Goal: Obtain resource: Download file/media

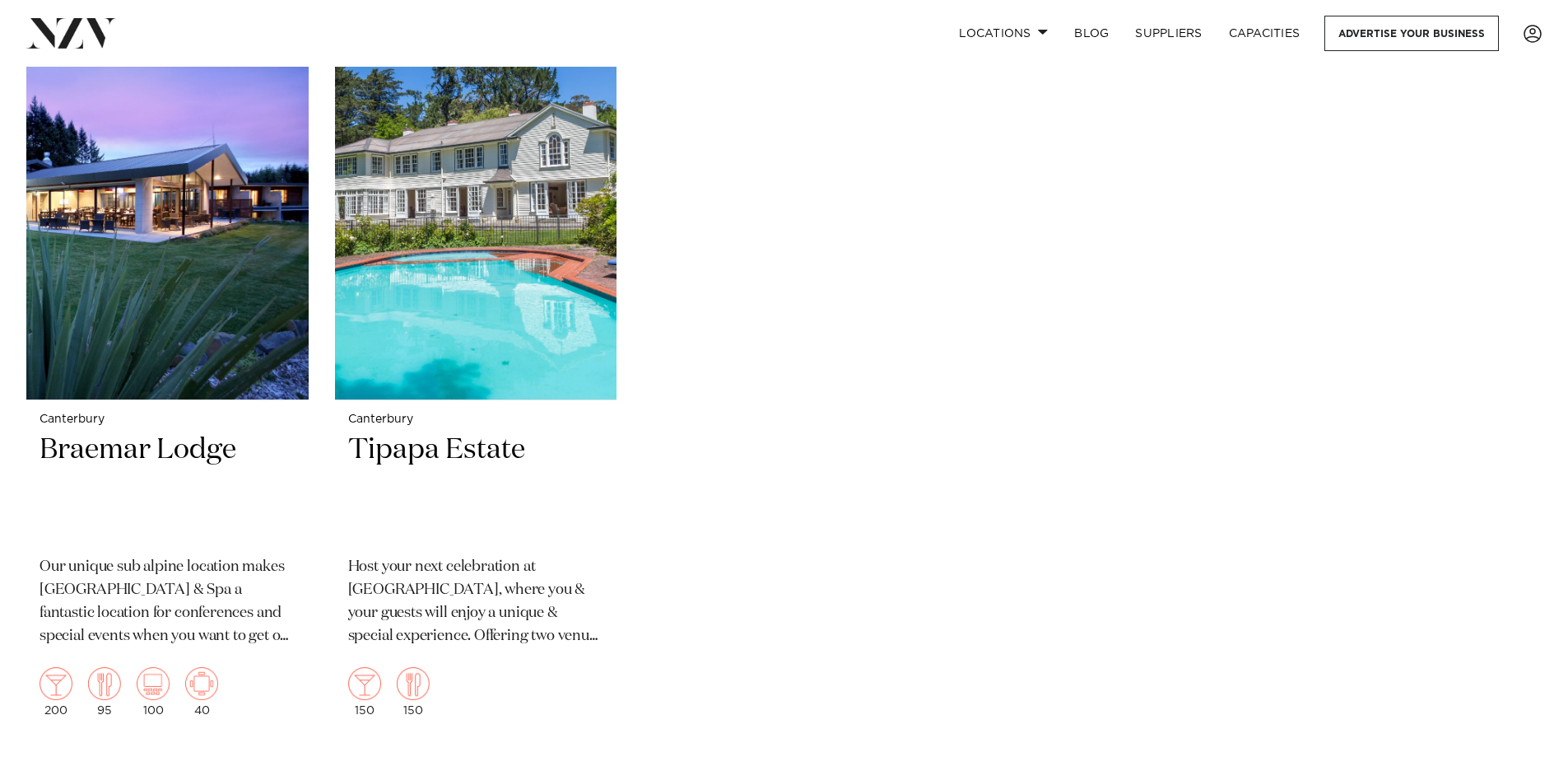
scroll to position [2990, 0]
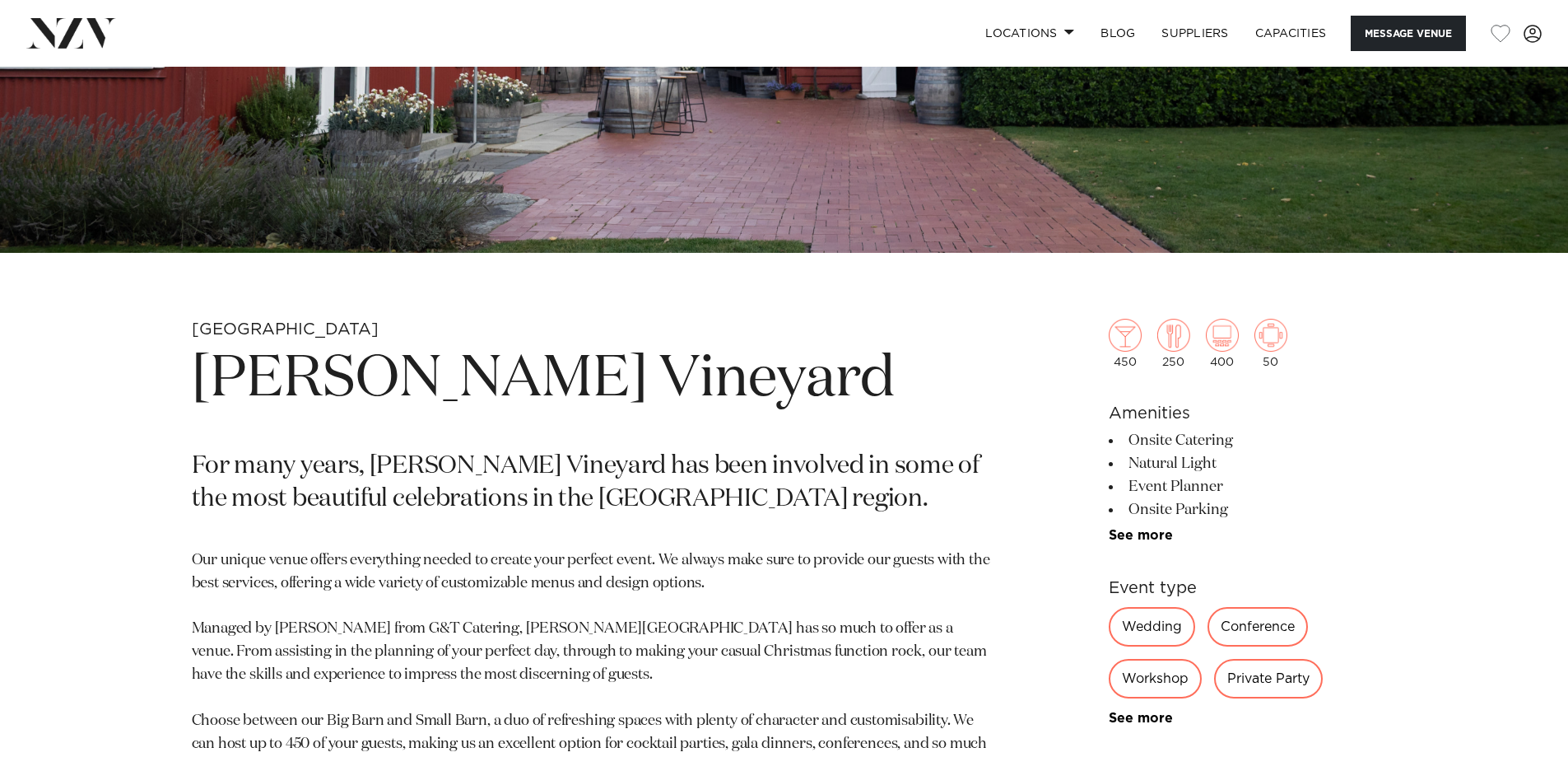
scroll to position [549, 0]
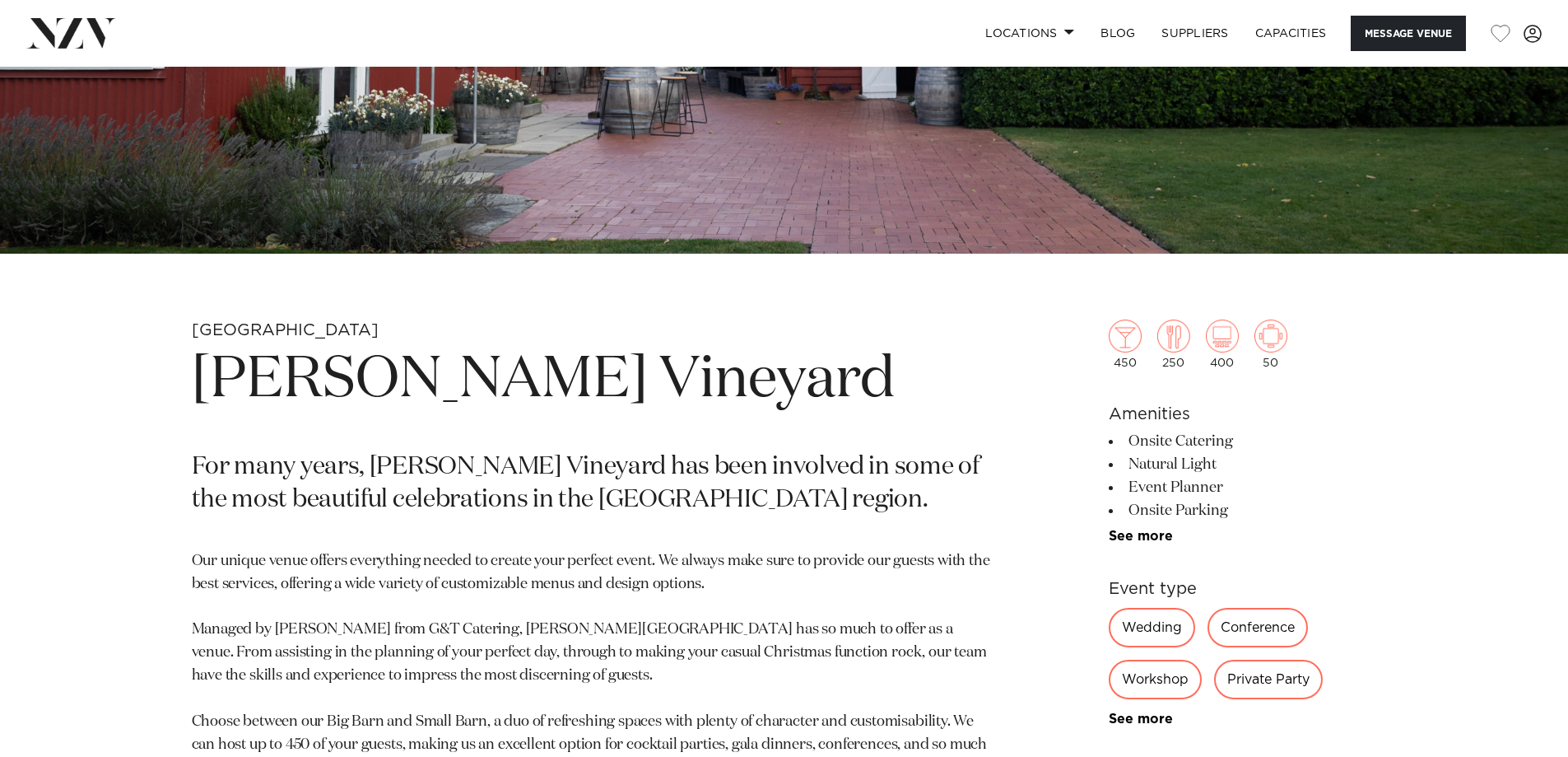
click at [1159, 619] on div "Wedding" at bounding box center [1151, 627] width 86 height 40
click at [1162, 627] on div "Wedding" at bounding box center [1151, 627] width 86 height 40
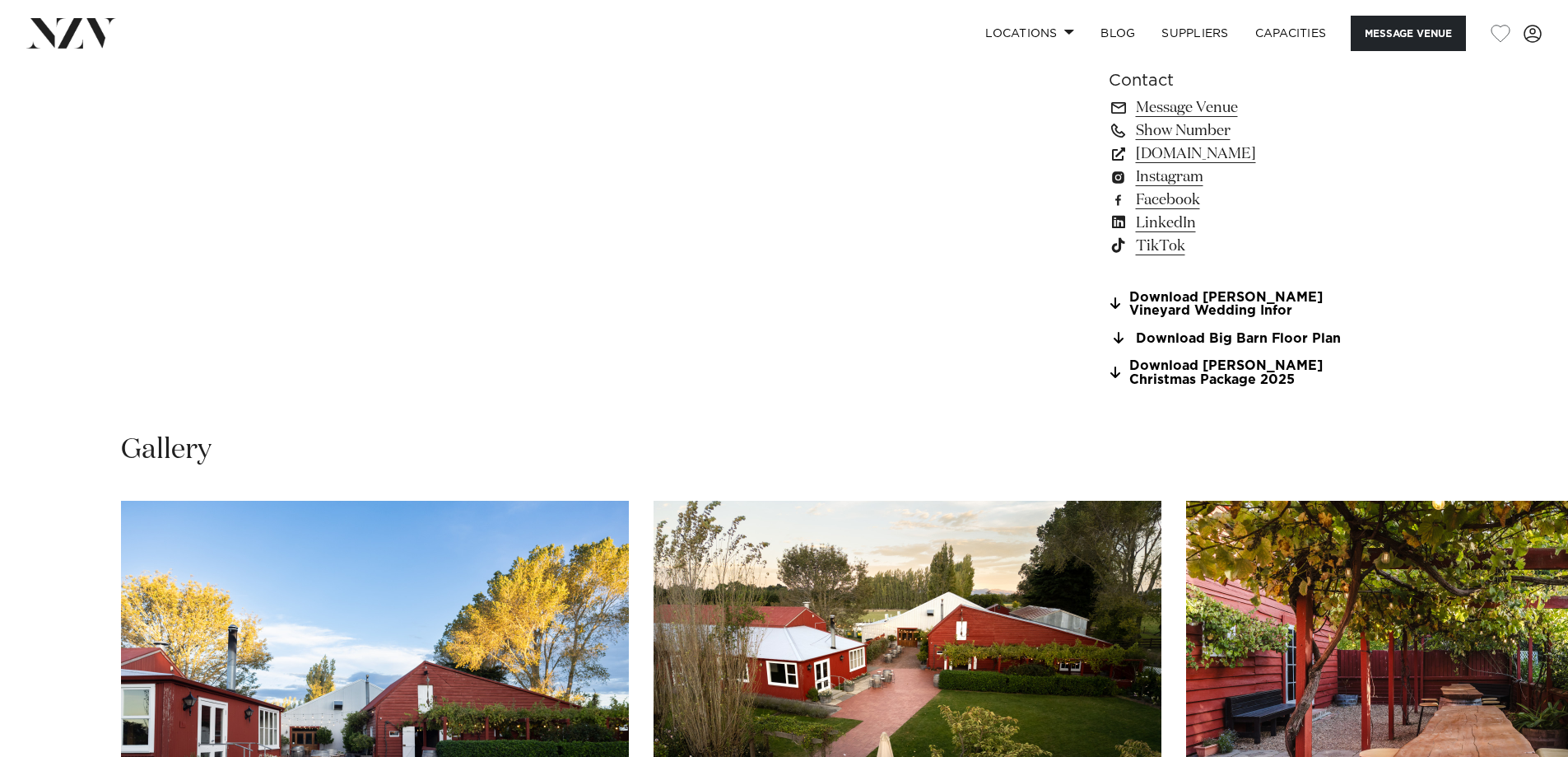
scroll to position [1427, 0]
click at [1172, 299] on link "Download Larcomb Vineyard Wedding Infor" at bounding box center [1243, 304] width 269 height 28
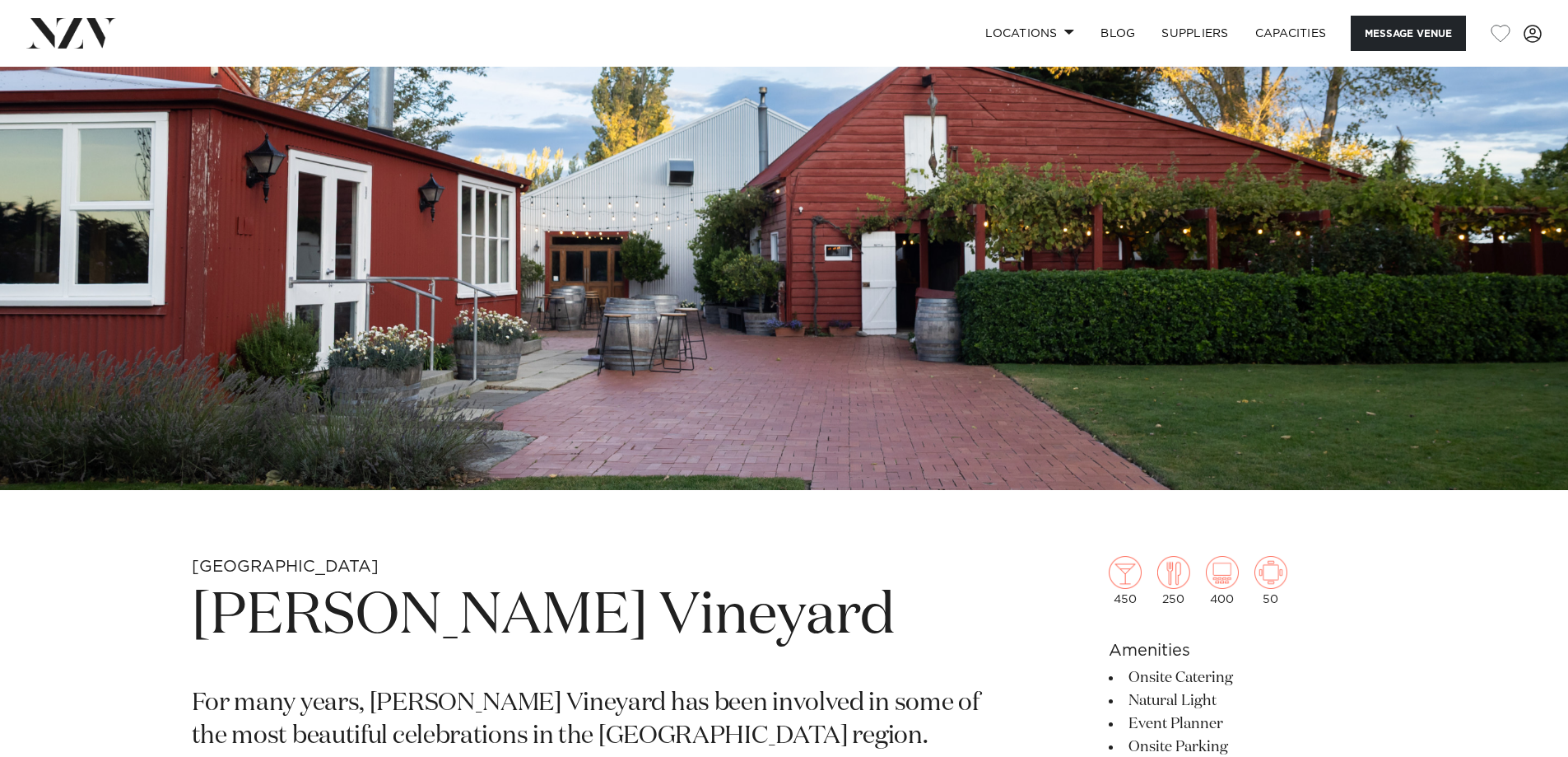
scroll to position [313, 0]
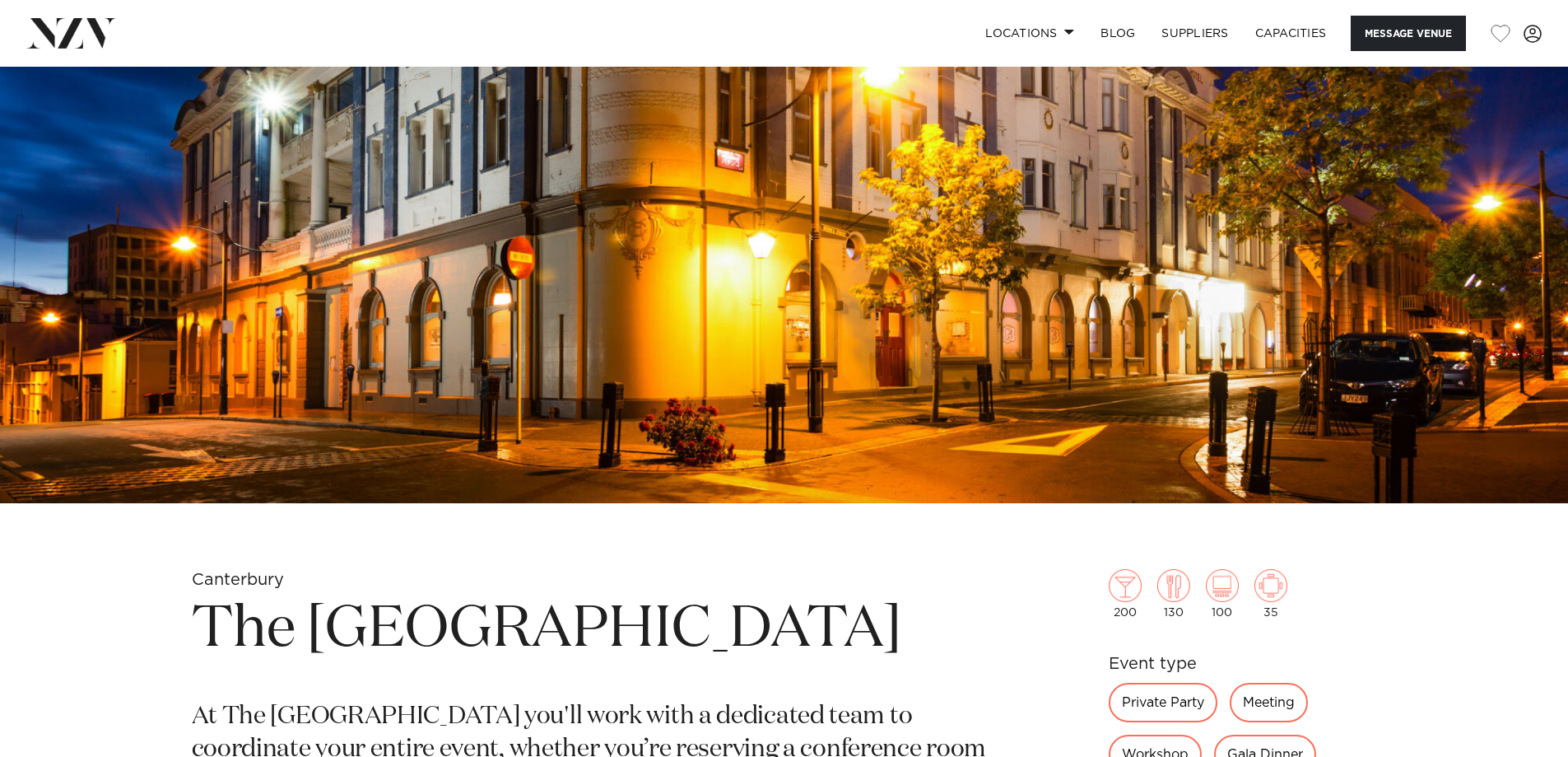
scroll to position [305, 0]
